Goal: Check status: Check status

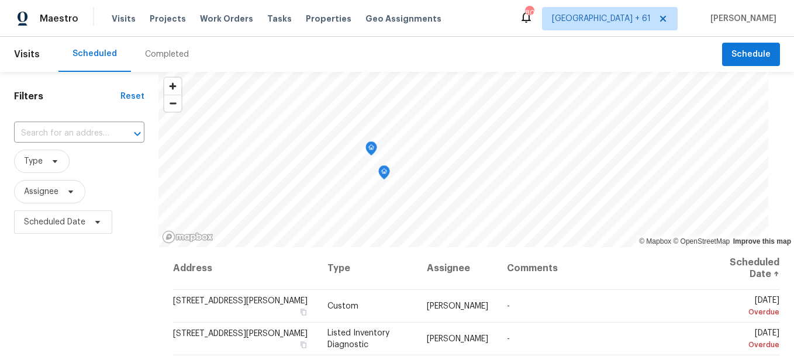
click at [162, 61] on div "Completed" at bounding box center [167, 54] width 72 height 35
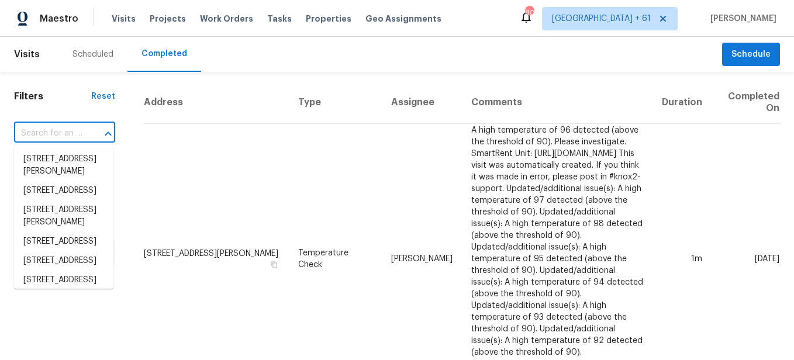
click at [74, 135] on input "text" at bounding box center [48, 134] width 68 height 18
paste input "[STREET_ADDRESS]"
type input "[STREET_ADDRESS]"
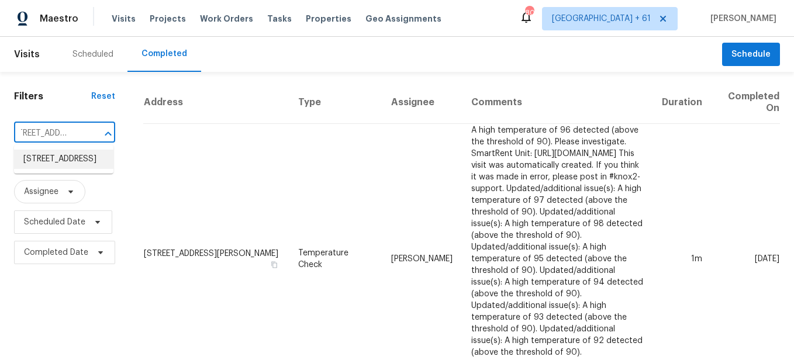
click at [67, 158] on li "[STREET_ADDRESS]" at bounding box center [63, 159] width 99 height 19
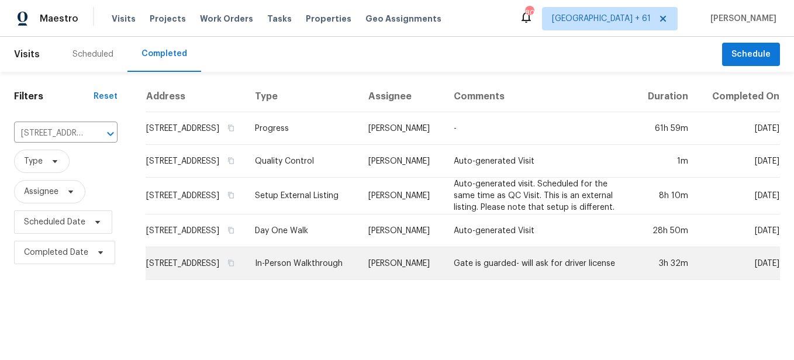
click at [314, 280] on td "In-Person Walkthrough" at bounding box center [302, 263] width 113 height 33
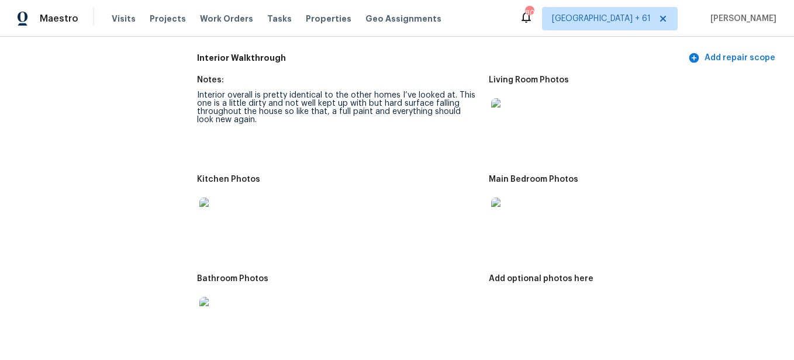
scroll to position [1286, 0]
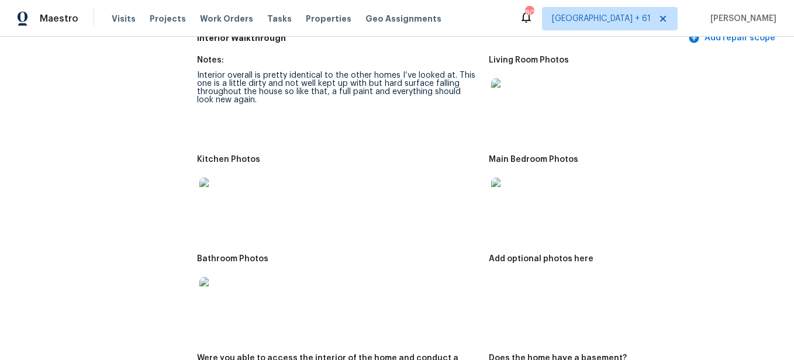
click at [503, 100] on img at bounding box center [509, 96] width 37 height 37
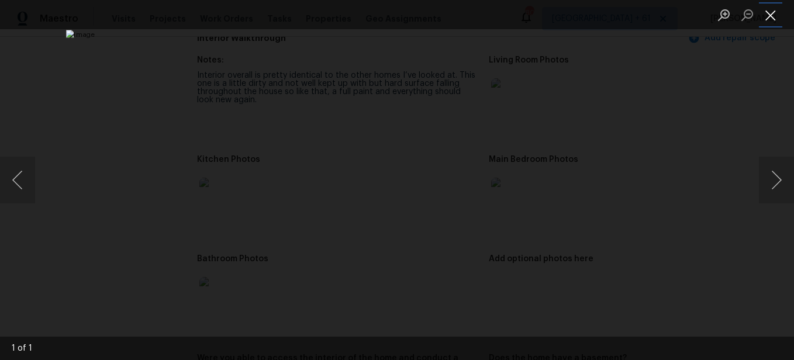
click at [773, 14] on button "Close lightbox" at bounding box center [770, 15] width 23 height 20
